Goal: Task Accomplishment & Management: Manage account settings

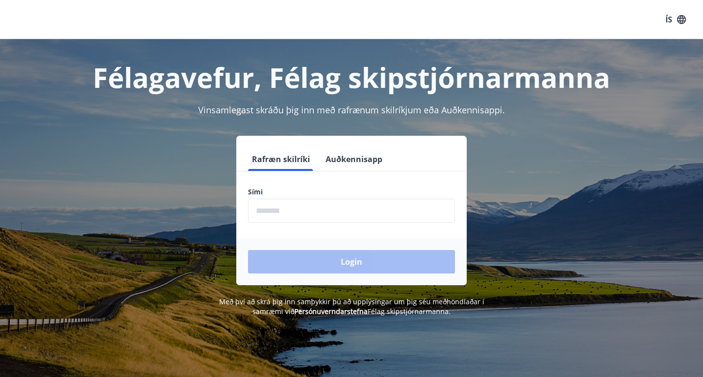
click at [281, 212] on input "phone" at bounding box center [351, 211] width 207 height 24
type input "*"
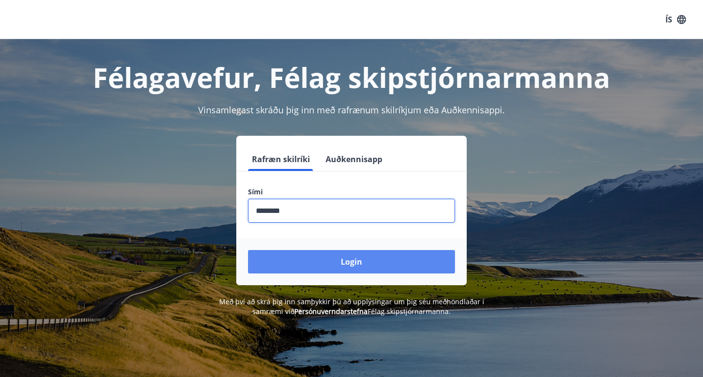
type input "********"
click at [383, 263] on button "Login" at bounding box center [351, 261] width 207 height 23
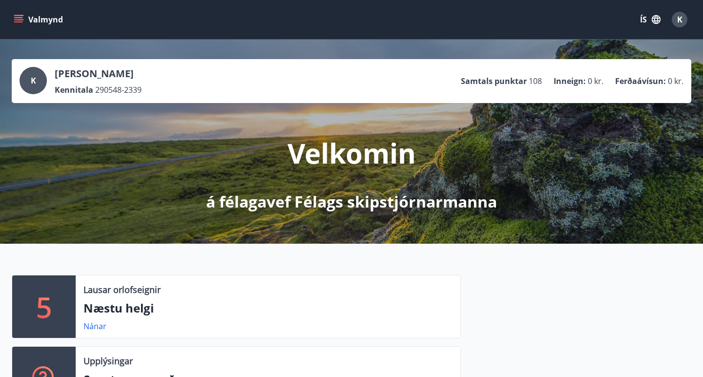
click at [19, 16] on icon "menu" at bounding box center [19, 15] width 11 height 1
click at [334, 268] on div "5 Lausar orlofseignir Næstu helgi Nánar Upplýsingar Spurt og svarað Nánar" at bounding box center [351, 338] width 703 height 189
click at [16, 18] on icon "menu" at bounding box center [18, 17] width 9 height 1
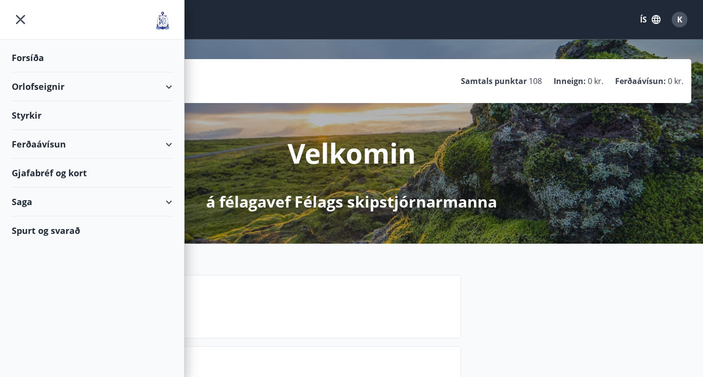
click at [31, 56] on div "Forsíða" at bounding box center [92, 57] width 161 height 29
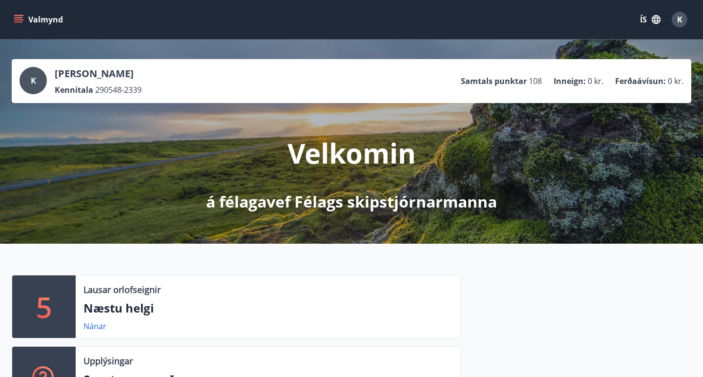
click at [23, 15] on icon "menu" at bounding box center [19, 15] width 11 height 1
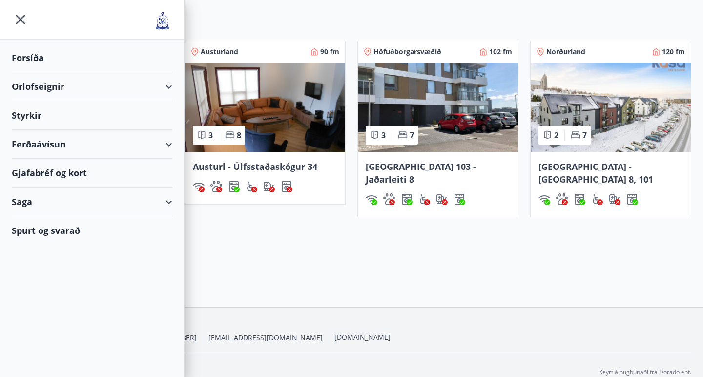
scroll to position [617, 0]
